Goal: Task Accomplishment & Management: Manage account settings

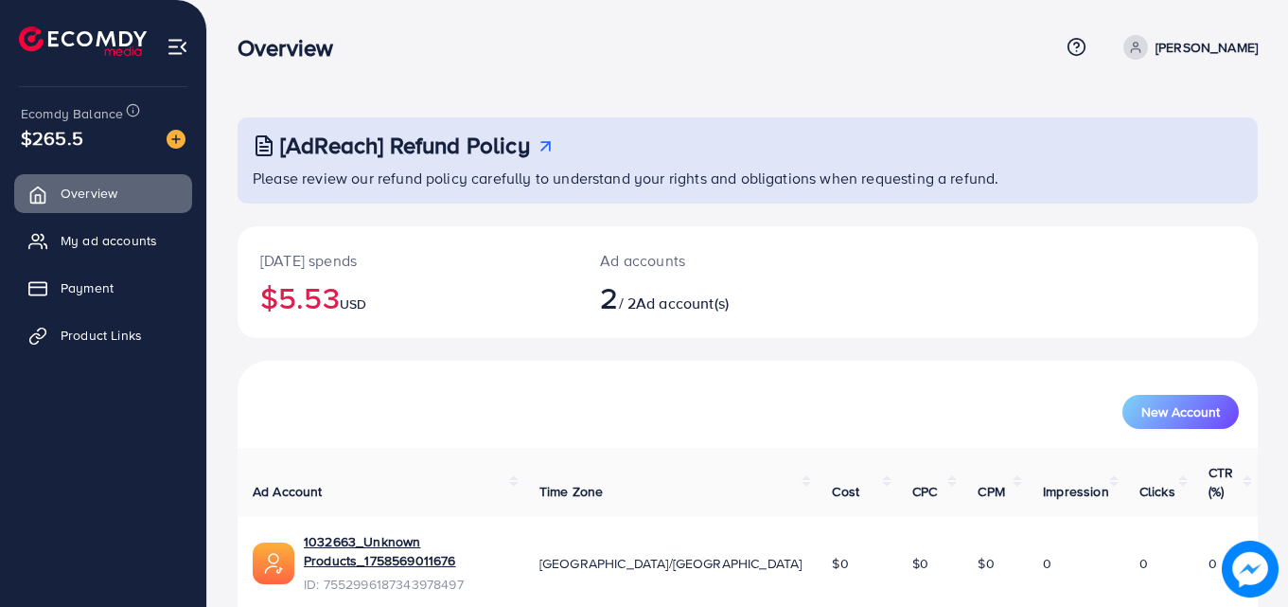
drag, startPoint x: 96, startPoint y: 138, endPoint x: 66, endPoint y: 148, distance: 30.8
click at [37, 133] on div "$265.5" at bounding box center [103, 137] width 165 height 27
click at [399, 217] on div "[AdReach] Refund Policy Please review our refund policy carefully to understand…" at bounding box center [748, 435] width 1020 height 636
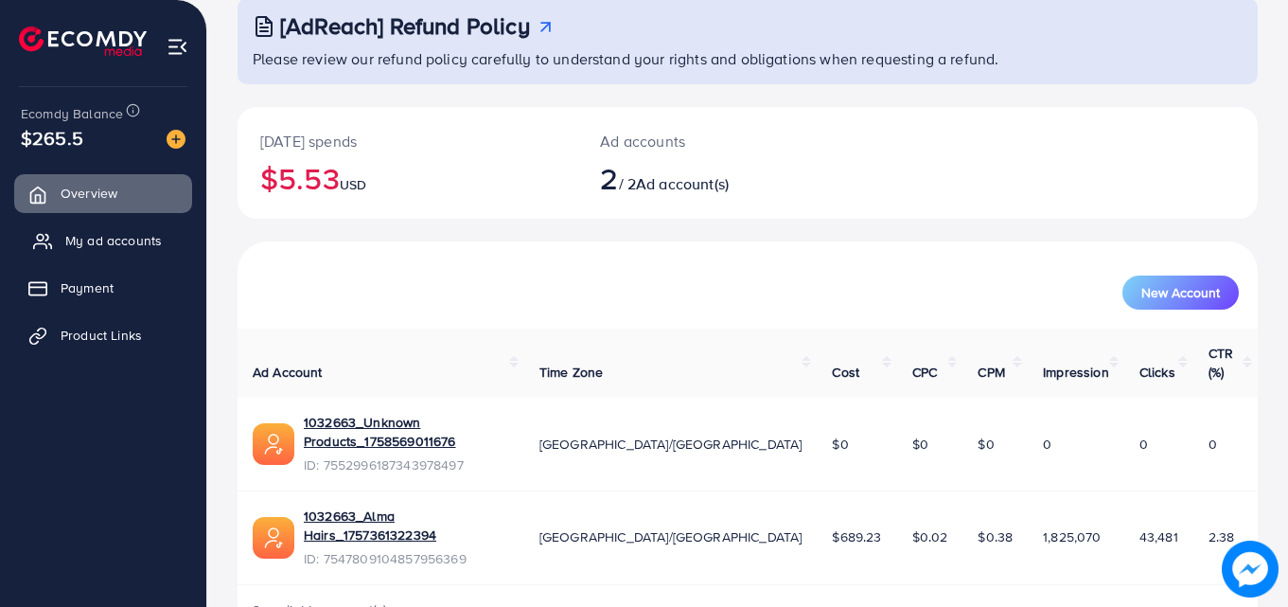
click at [91, 239] on span "My ad accounts" at bounding box center [113, 240] width 97 height 19
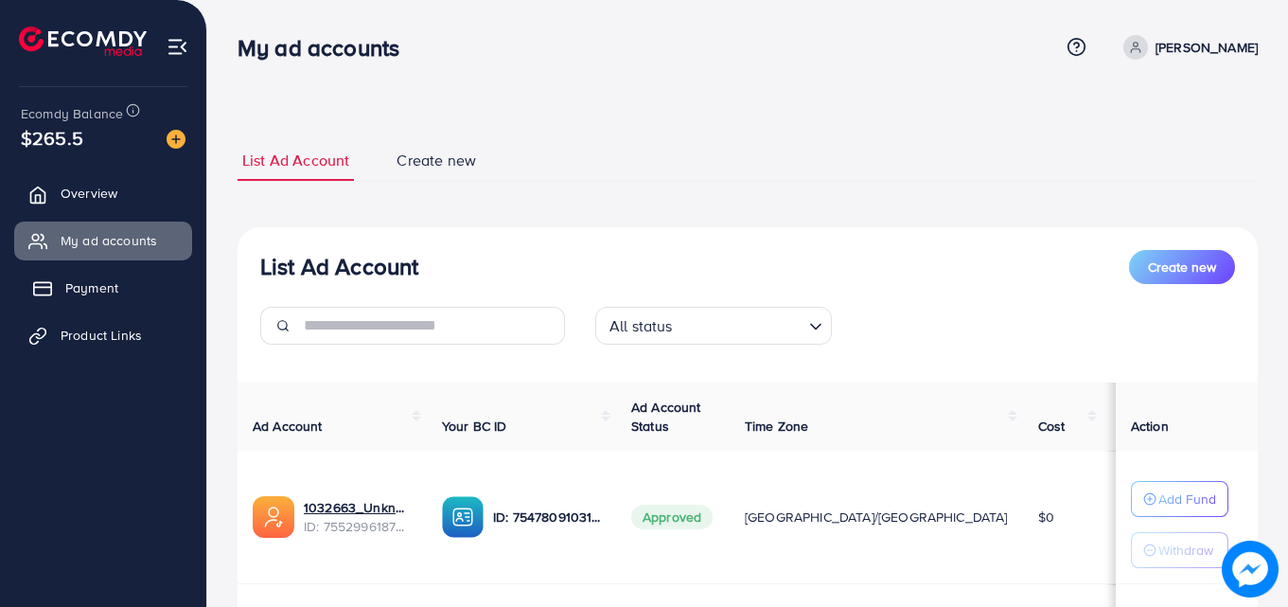
click at [80, 292] on span "Payment" at bounding box center [91, 287] width 53 height 19
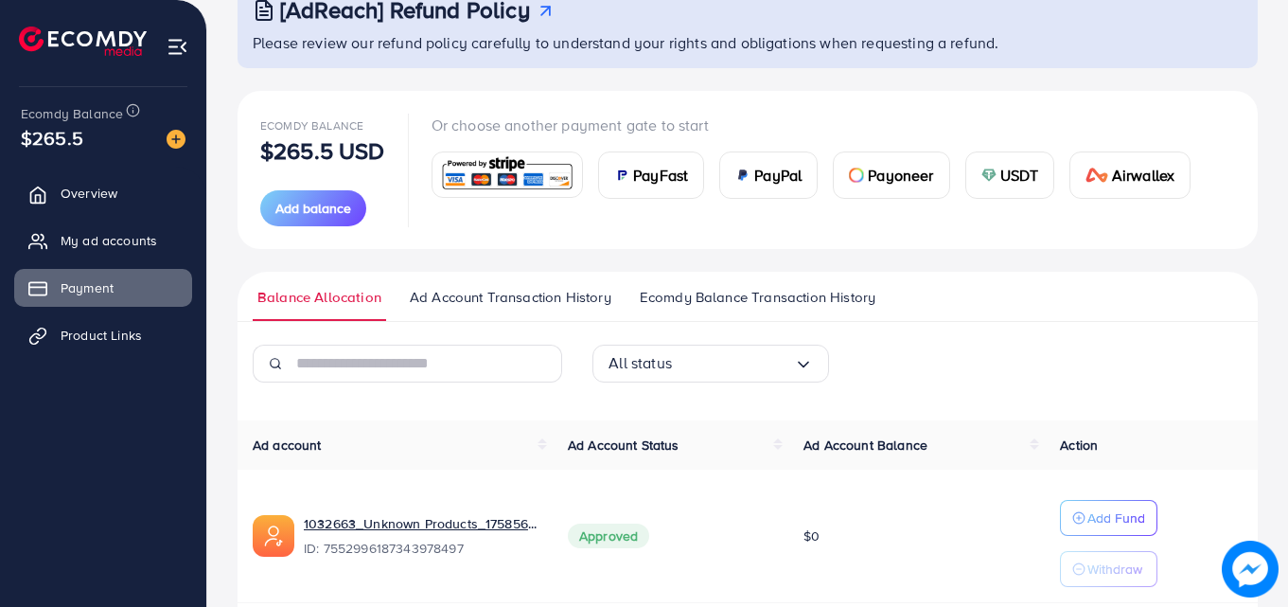
scroll to position [133, 0]
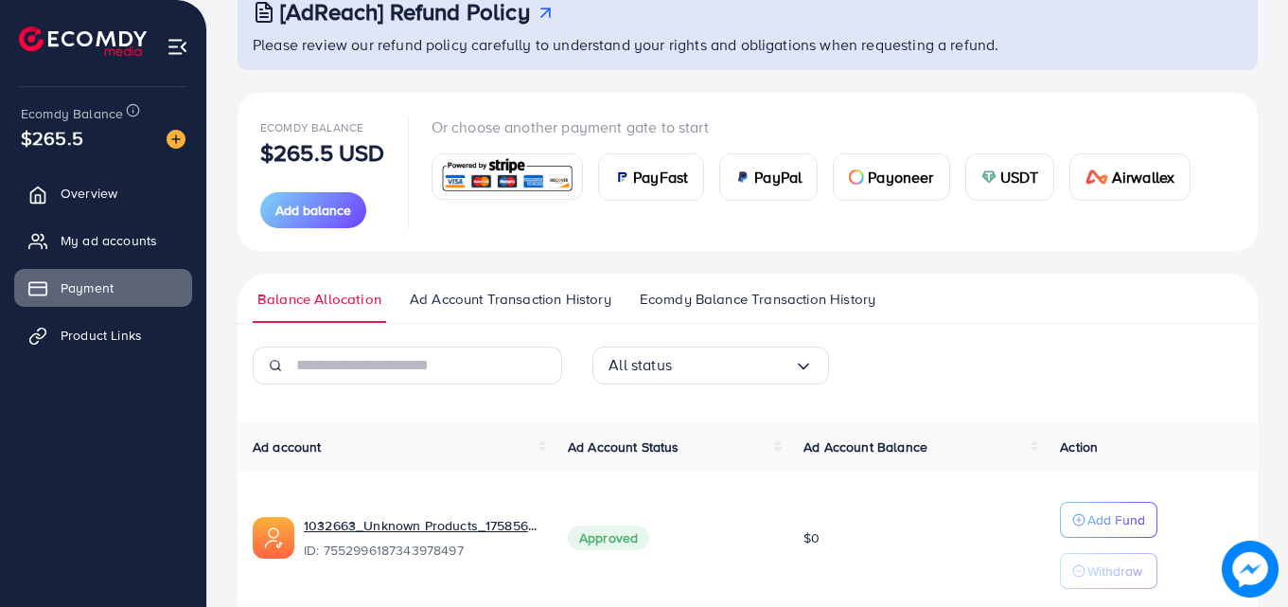
click at [505, 299] on span "Ad Account Transaction History" at bounding box center [511, 299] width 202 height 21
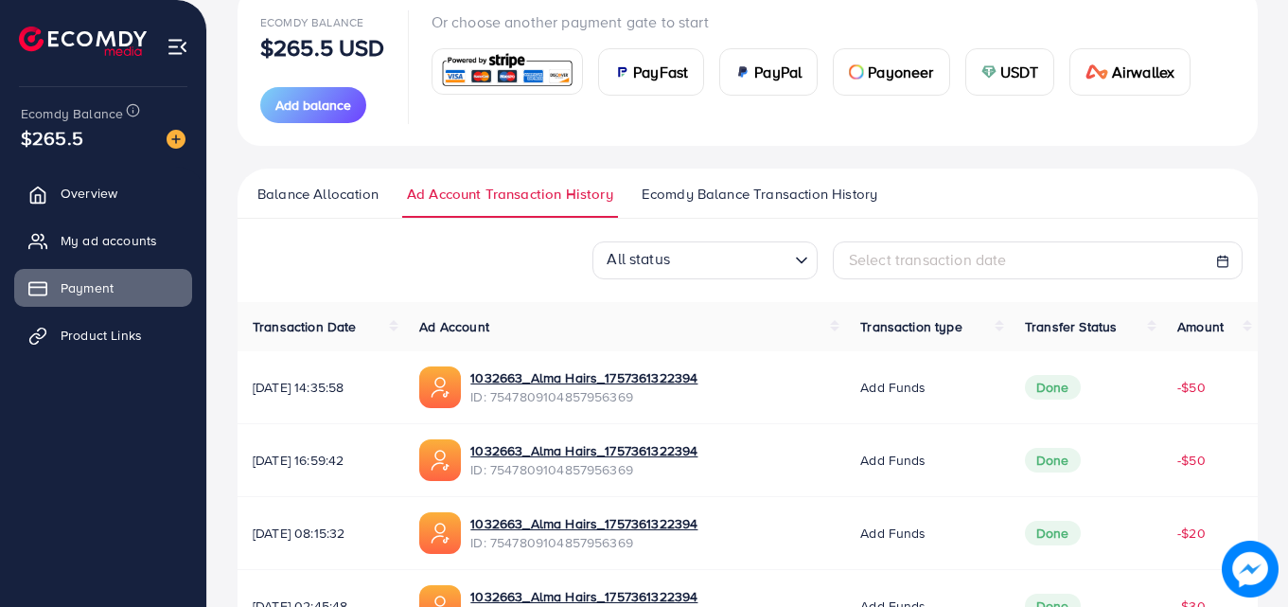
scroll to position [91, 0]
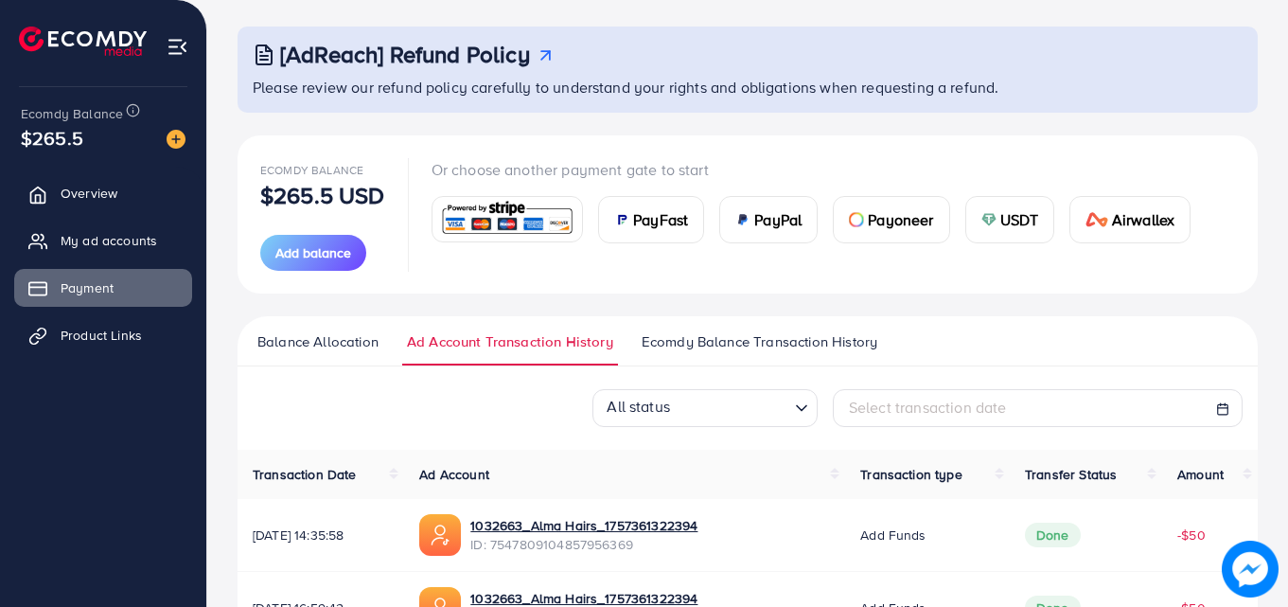
click at [738, 342] on span "Ecomdy Balance Transaction History" at bounding box center [760, 341] width 236 height 21
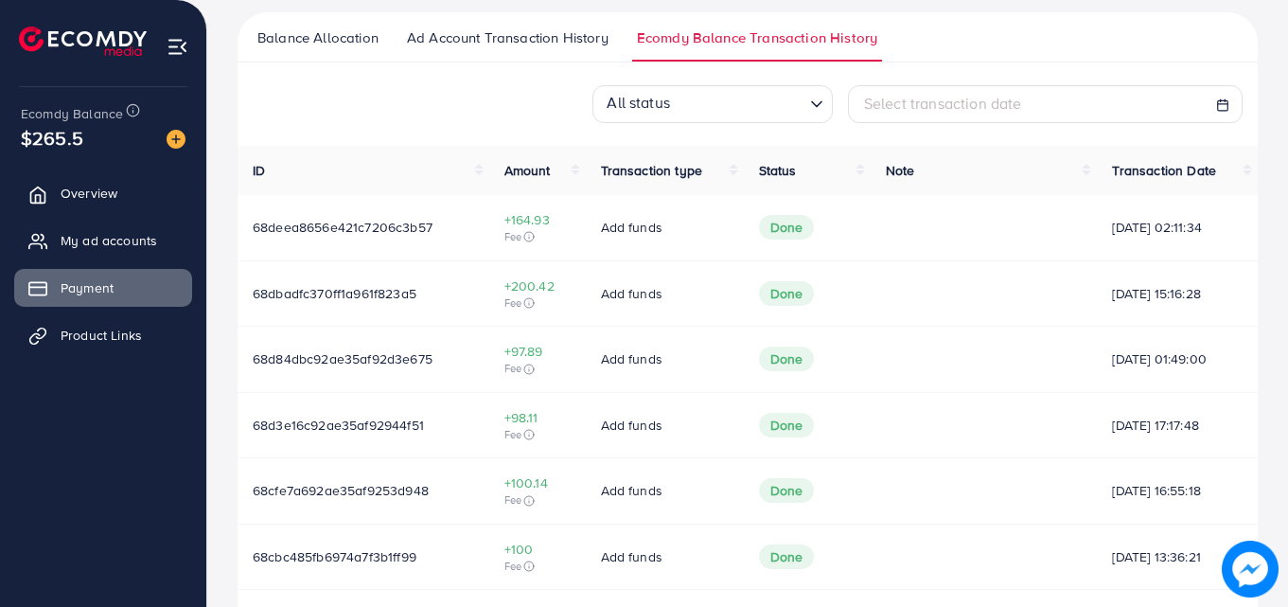
scroll to position [390, 0]
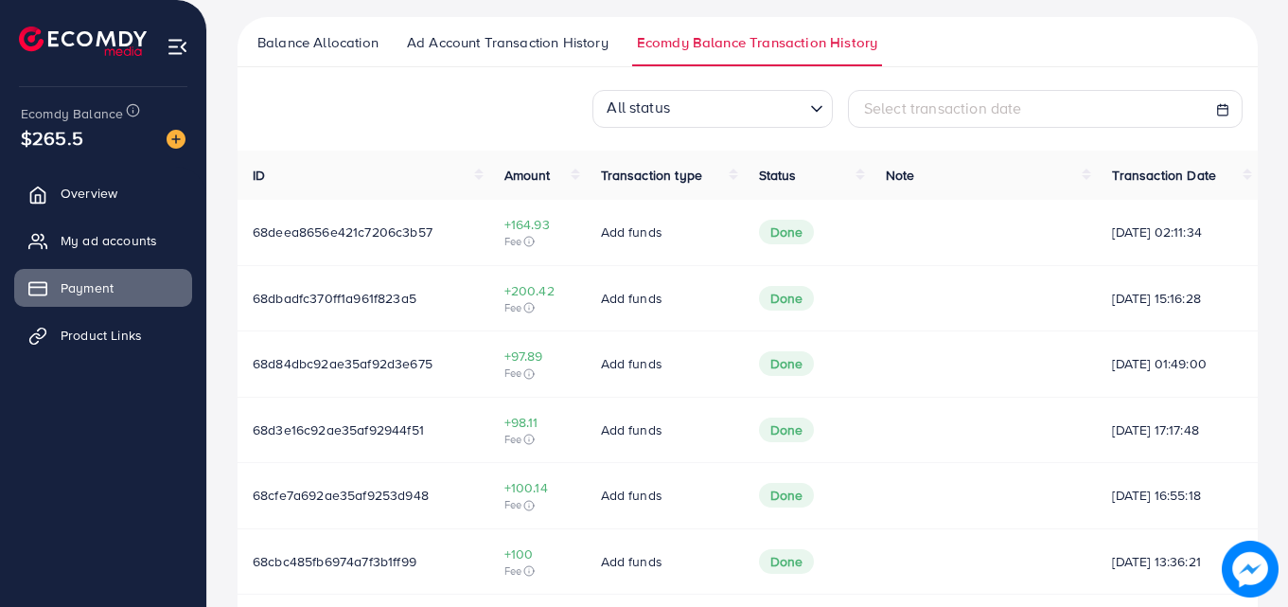
drag, startPoint x: 487, startPoint y: 225, endPoint x: 562, endPoint y: 239, distance: 76.9
click at [562, 239] on td "+164.93 Fee" at bounding box center [537, 232] width 97 height 65
click at [428, 155] on th "ID" at bounding box center [364, 175] width 252 height 49
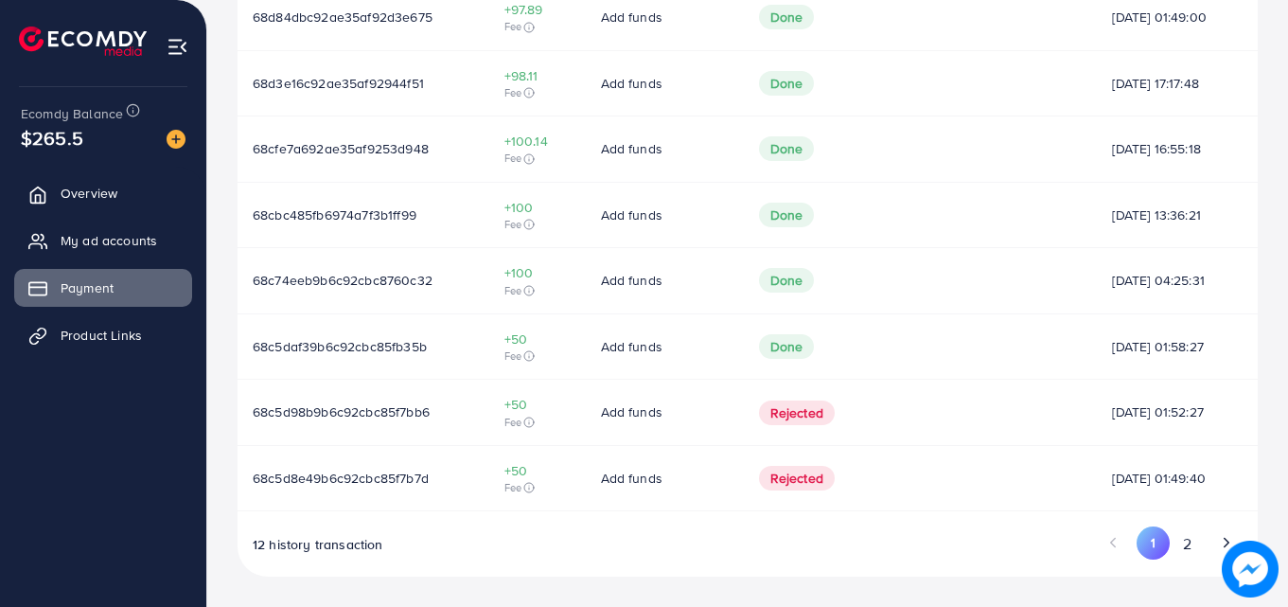
scroll to position [0, 0]
